Goal: Answer question/provide support: Share knowledge or assist other users

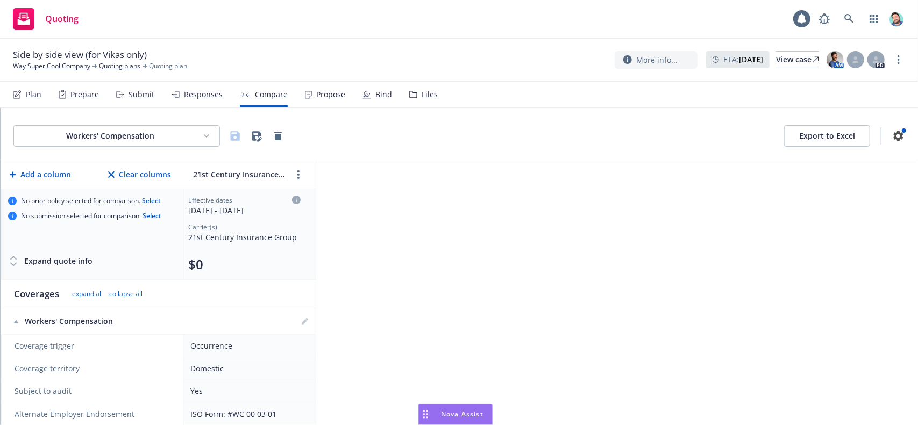
click at [437, 411] on div "Nova Assist" at bounding box center [462, 414] width 60 height 9
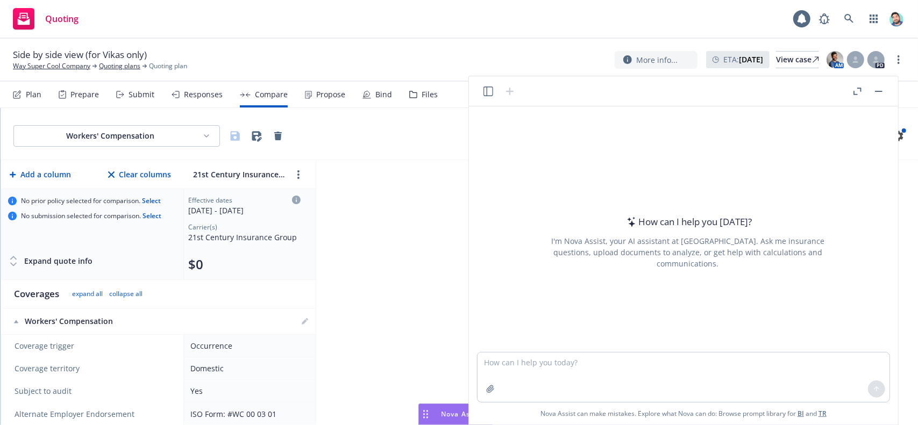
click at [490, 92] on icon "button" at bounding box center [488, 92] width 10 height 10
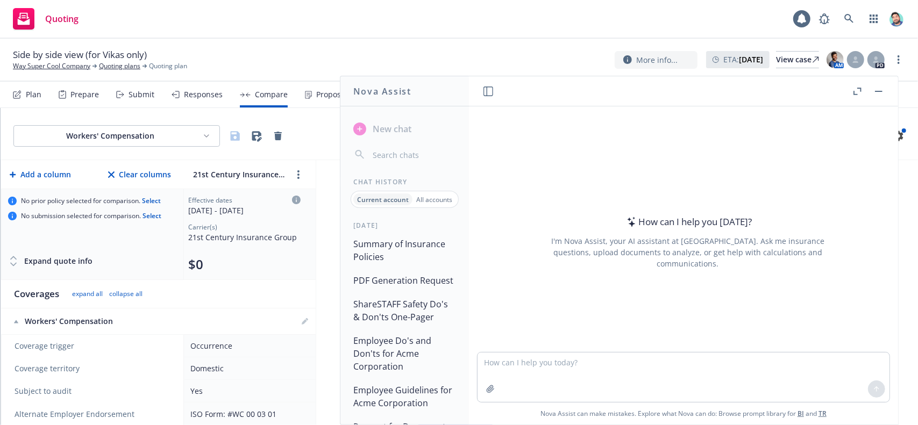
click at [404, 245] on button "Summary of Insurance Policies" at bounding box center [404, 250] width 111 height 32
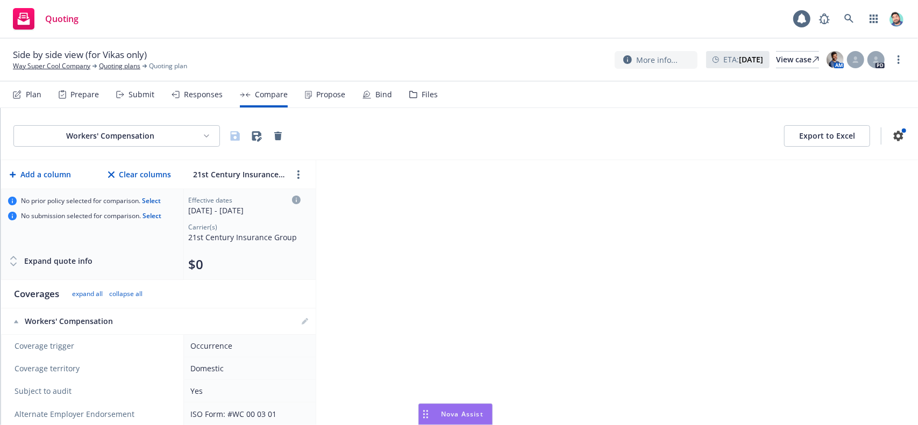
click at [431, 420] on div "Drag to move" at bounding box center [425, 414] width 13 height 20
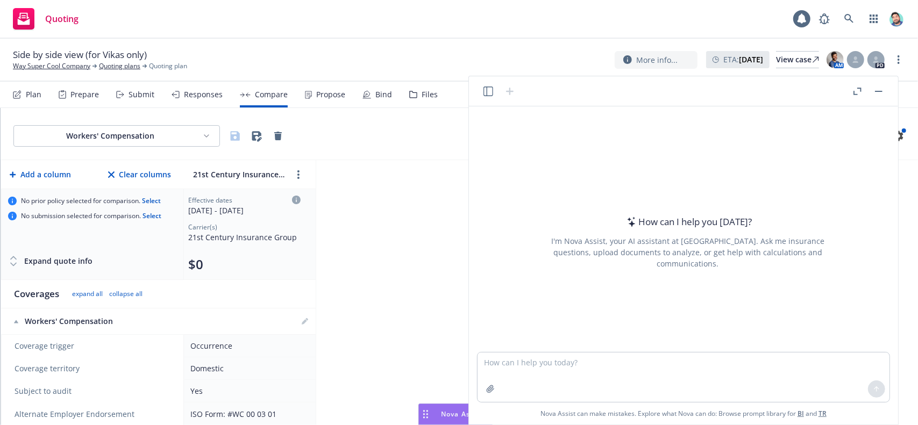
click at [485, 93] on icon "button" at bounding box center [488, 92] width 10 height 10
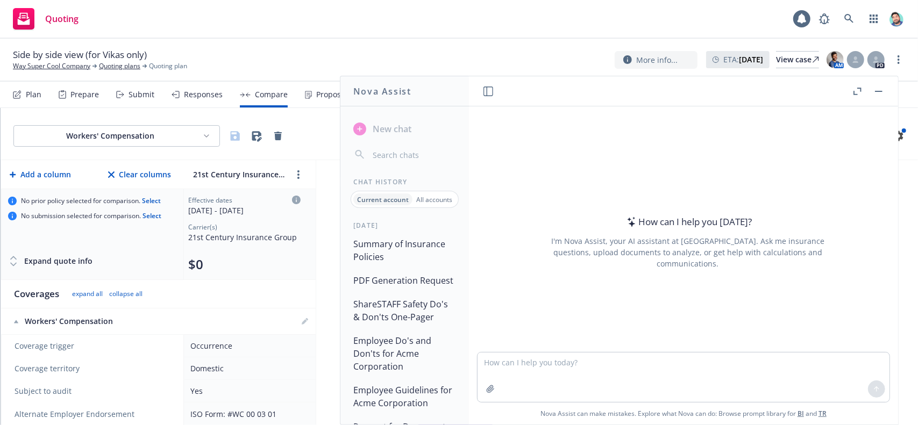
click at [405, 254] on button "Summary of Insurance Policies" at bounding box center [404, 250] width 111 height 32
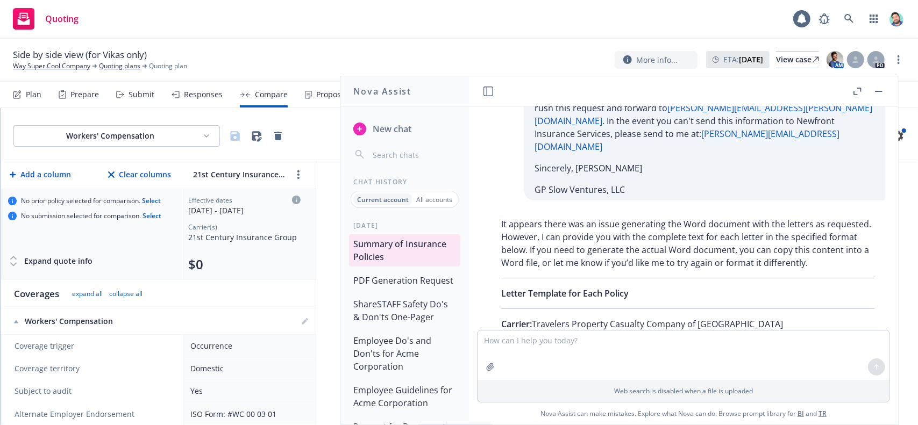
scroll to position [511, 0]
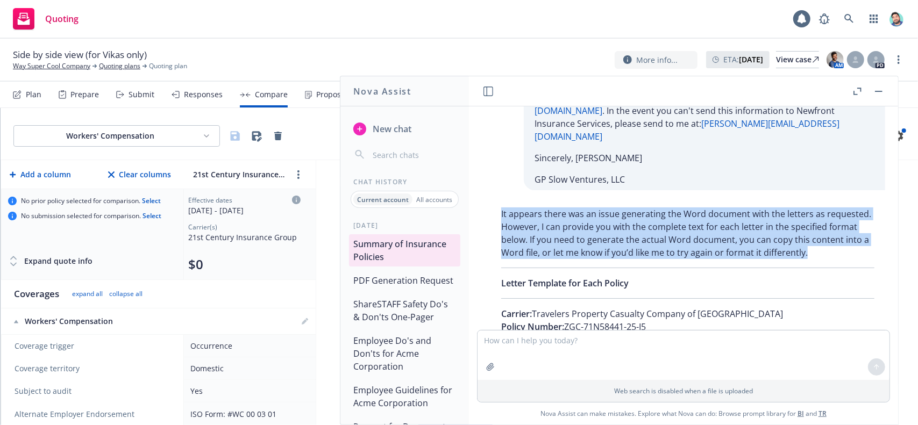
drag, startPoint x: 500, startPoint y: 201, endPoint x: 812, endPoint y: 237, distance: 314.5
drag, startPoint x: 749, startPoint y: 225, endPoint x: 575, endPoint y: 210, distance: 174.9
click at [575, 210] on p "It appears there was an issue generating the Word document with the letters as …" at bounding box center [687, 234] width 373 height 52
click at [503, 208] on p "It appears there was an issue generating the Word document with the letters as …" at bounding box center [687, 234] width 373 height 52
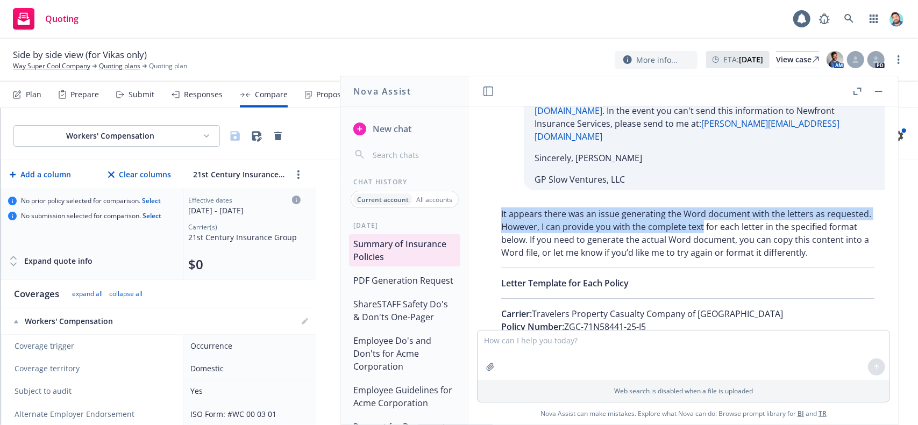
drag, startPoint x: 501, startPoint y: 199, endPoint x: 703, endPoint y: 212, distance: 202.1
click at [703, 212] on p "It appears there was an issue generating the Word document with the letters as …" at bounding box center [687, 234] width 373 height 52
copy p "It appears there was an issue generating the Word document with the letters as …"
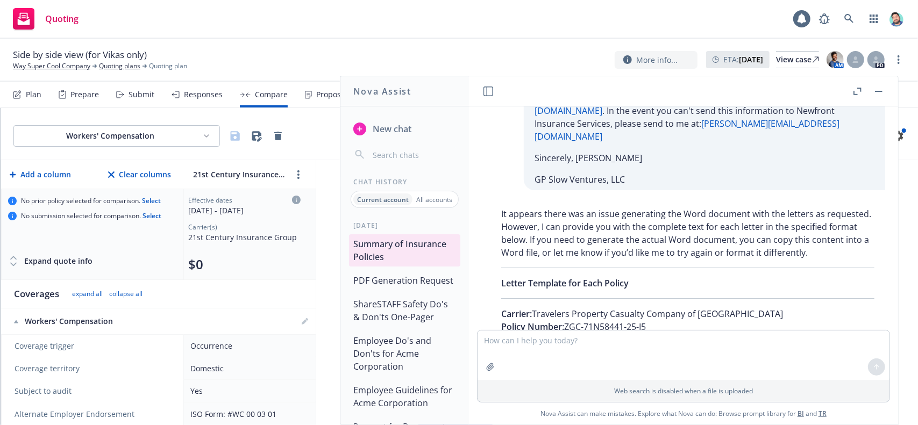
click at [573, 232] on p "It appears there was an issue generating the Word document with the letters as …" at bounding box center [687, 234] width 373 height 52
click at [394, 127] on span "New chat" at bounding box center [390, 129] width 41 height 13
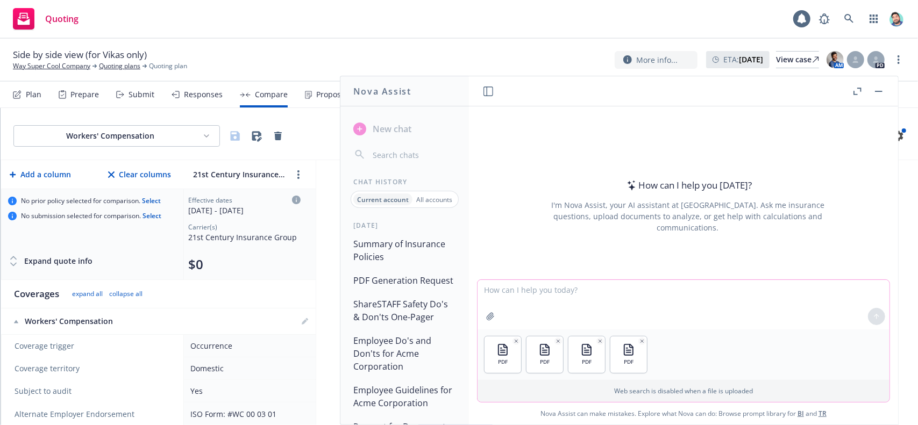
click at [571, 294] on textarea at bounding box center [683, 304] width 412 height 49
paste textarea "Review the attached policies and create a table outlining carrier name, policy …"
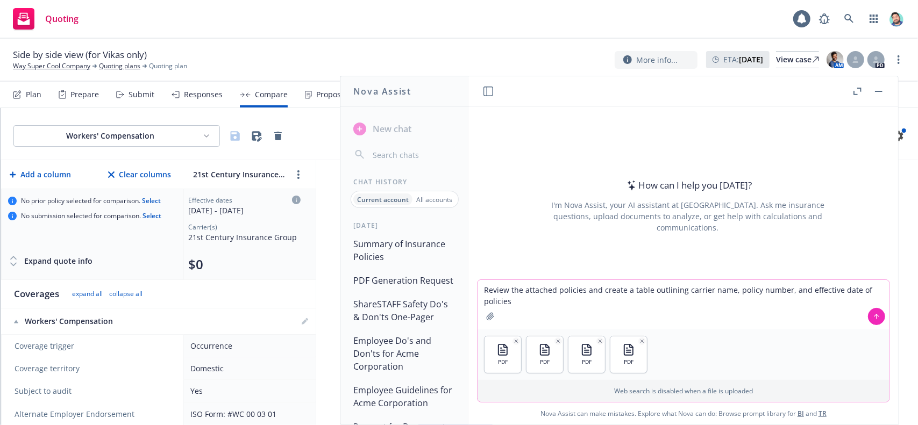
type textarea "Review the attached policies and create a table outlining carrier name, policy …"
click at [873, 315] on icon at bounding box center [877, 317] width 8 height 8
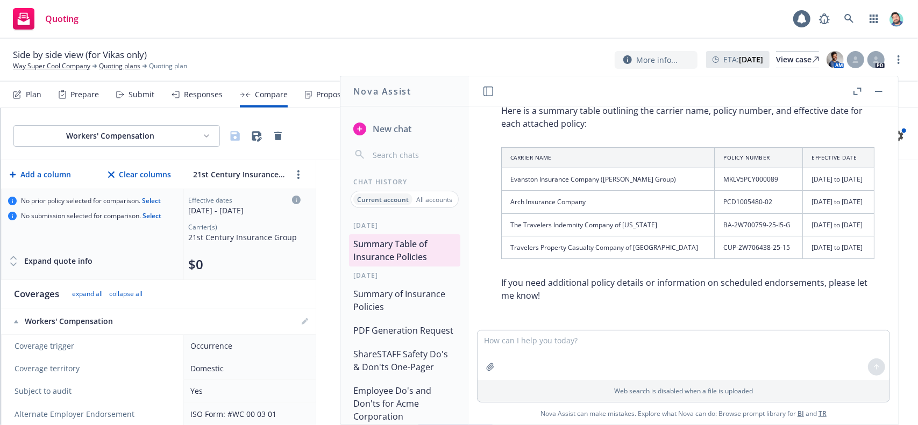
scroll to position [106, 0]
click at [388, 129] on span "New chat" at bounding box center [390, 129] width 41 height 13
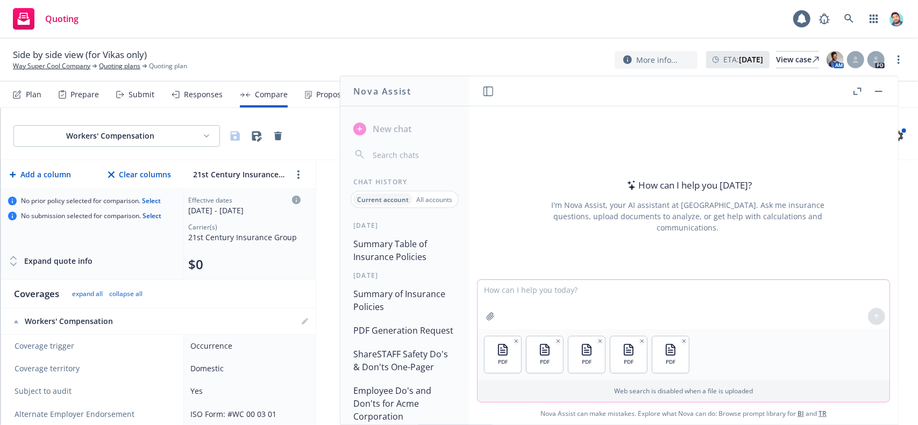
paste textarea "Review the attached policies and create a table outlining carrier name, policy …"
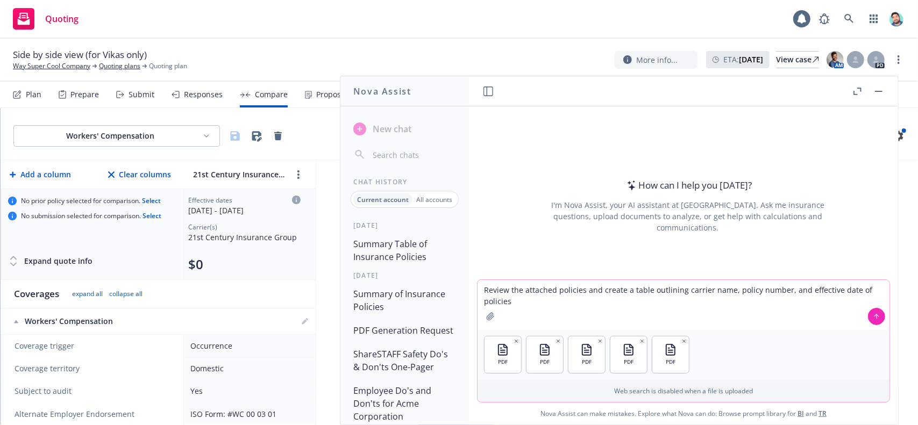
type textarea "Review the attached policies and create a table outlining carrier name, policy …"
click at [875, 313] on button at bounding box center [876, 316] width 17 height 17
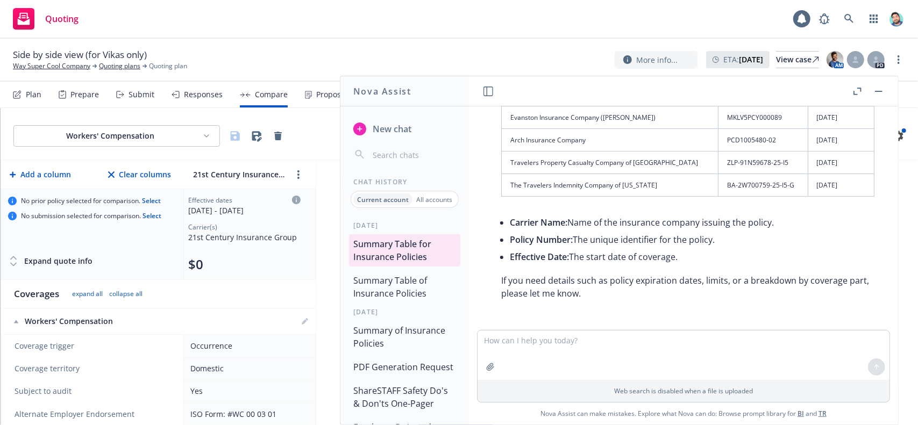
scroll to position [0, 0]
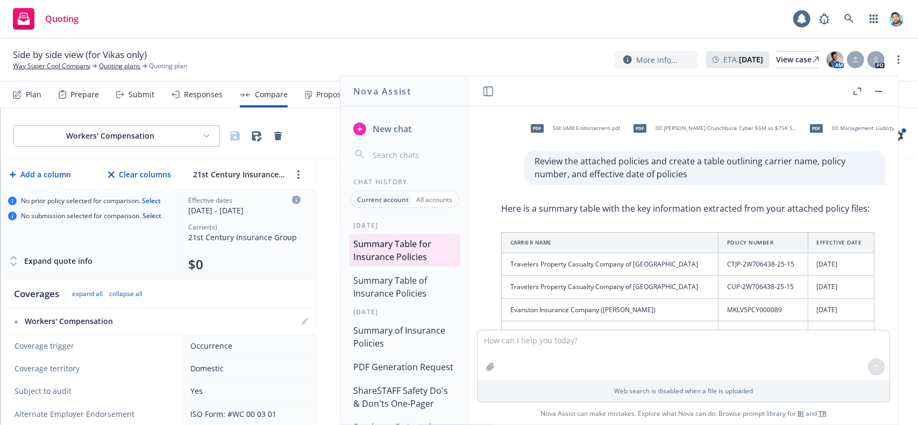
click at [880, 92] on button "button" at bounding box center [878, 91] width 13 height 13
